Goal: Task Accomplishment & Management: Complete application form

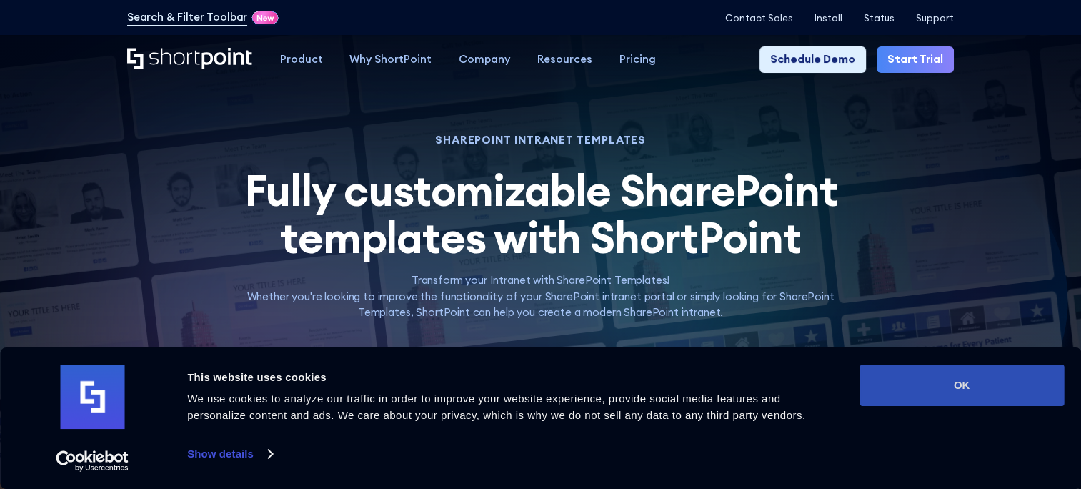
click at [965, 387] on button "OK" at bounding box center [962, 384] width 204 height 41
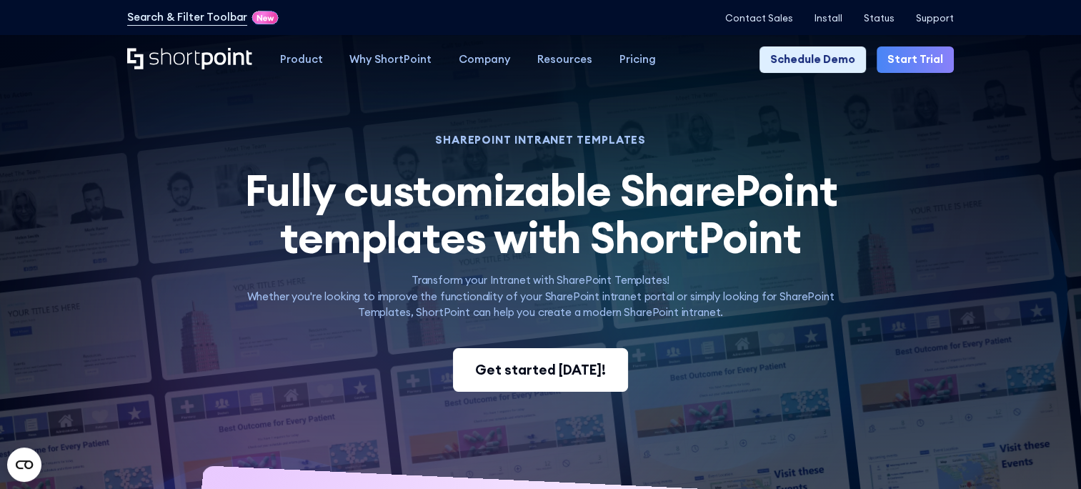
click at [569, 378] on div "Get started [DATE]!" at bounding box center [540, 369] width 131 height 20
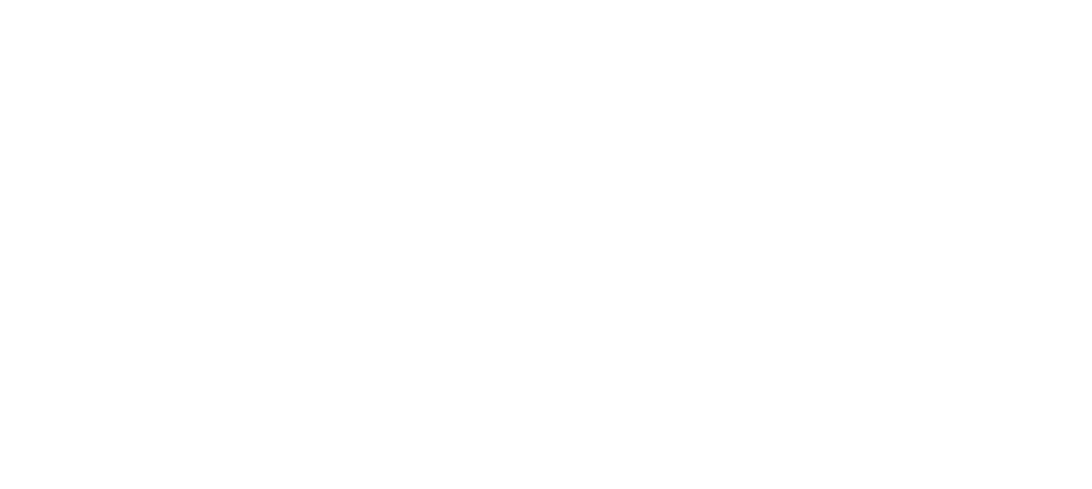
click at [949, 389] on div "Tab 1 Tab 2 Tab 3 Tab 4 Tell us more about you New customer Existing customer B…" at bounding box center [546, 283] width 1092 height 411
